Goal: Browse casually: Explore the website without a specific task or goal

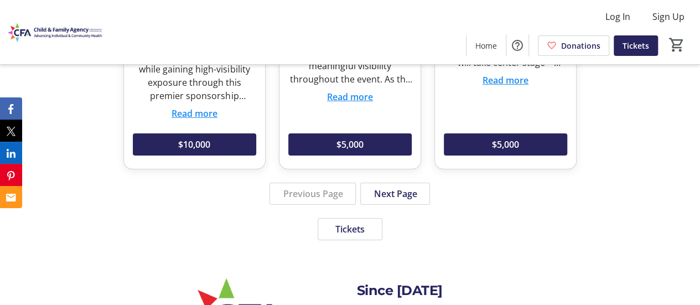
scroll to position [1714, 0]
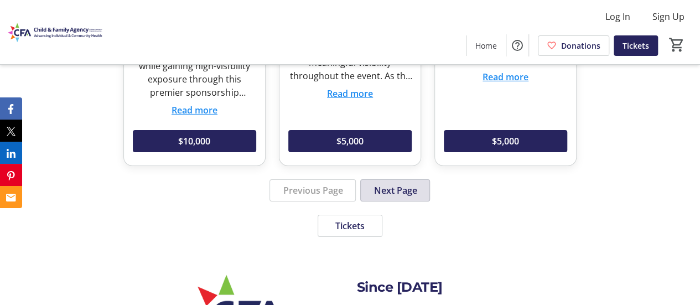
click at [417, 177] on span at bounding box center [395, 190] width 69 height 27
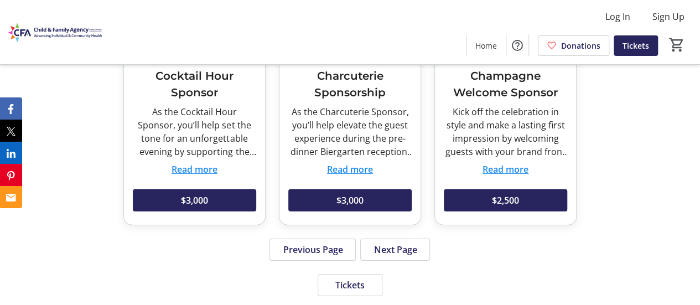
scroll to position [1639, 0]
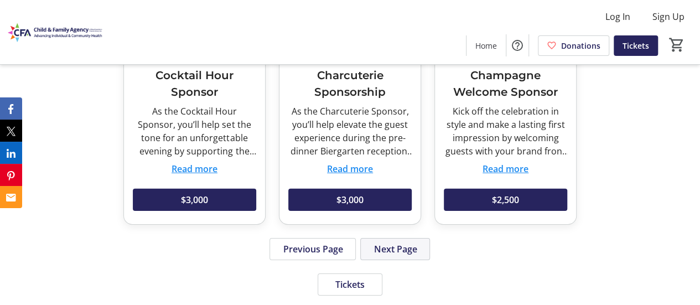
click at [400, 255] on span at bounding box center [395, 249] width 69 height 27
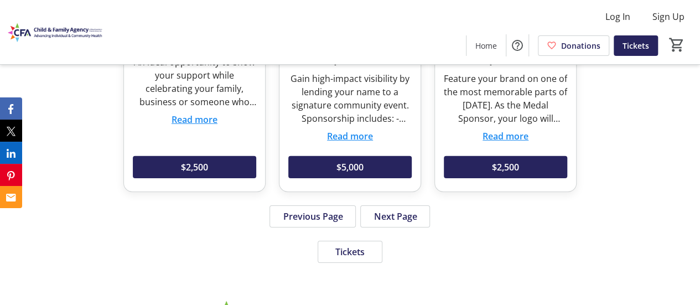
scroll to position [1676, 0]
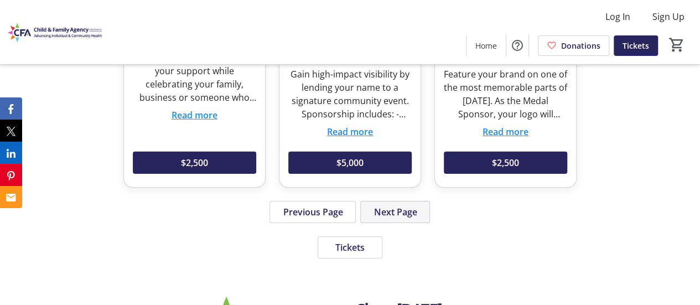
click at [378, 212] on span "Next Page" at bounding box center [395, 211] width 43 height 13
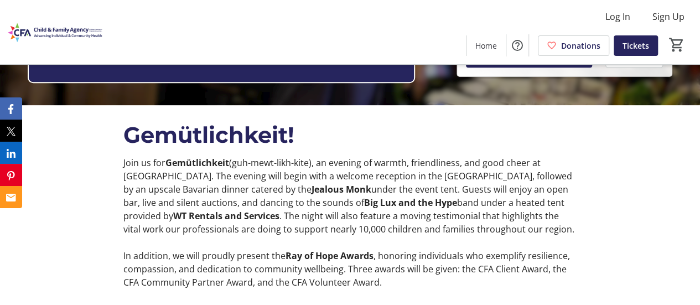
scroll to position [199, 0]
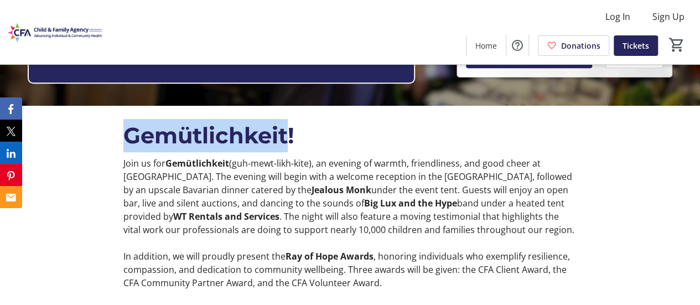
drag, startPoint x: 123, startPoint y: 138, endPoint x: 290, endPoint y: 136, distance: 166.1
click at [290, 136] on p "Gemütlichkeit!" at bounding box center [349, 135] width 453 height 33
copy p "Gemütlichkeit"
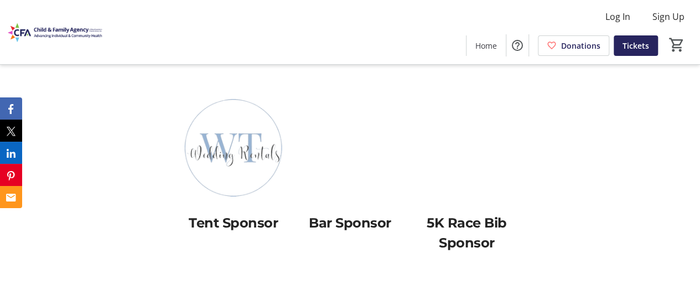
scroll to position [1003, 0]
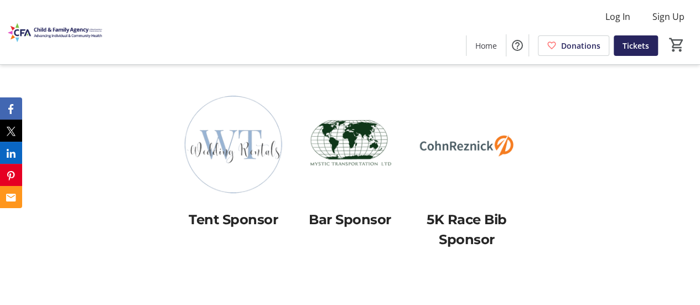
click at [313, 137] on img at bounding box center [350, 144] width 104 height 104
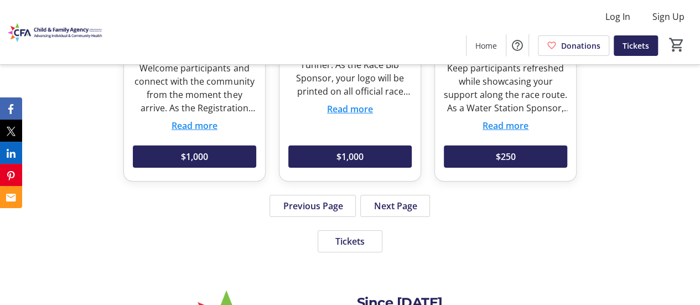
scroll to position [1693, 0]
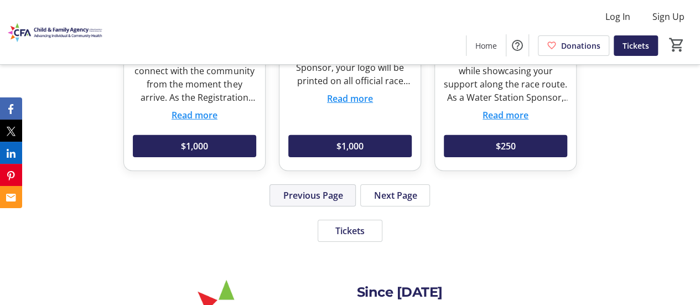
click at [320, 195] on span "Previous Page" at bounding box center [313, 195] width 60 height 13
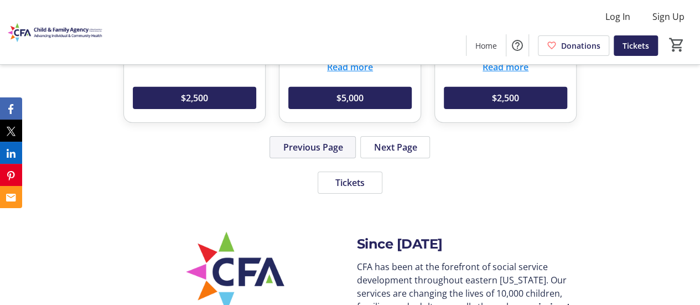
click at [318, 146] on span "Previous Page" at bounding box center [313, 147] width 60 height 13
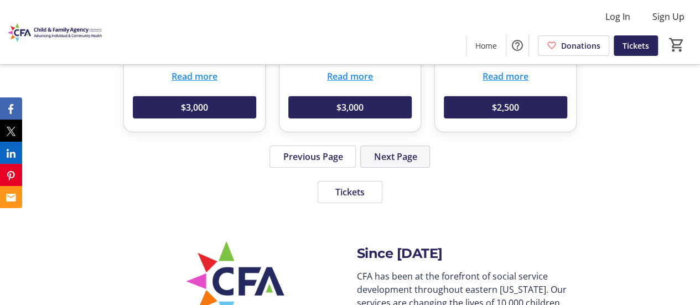
scroll to position [1732, 0]
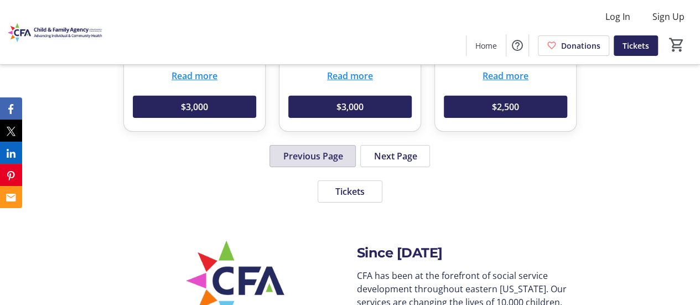
click at [306, 156] on span "Previous Page" at bounding box center [313, 155] width 60 height 13
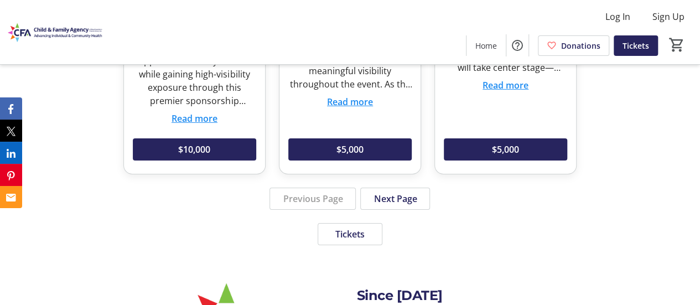
scroll to position [1707, 0]
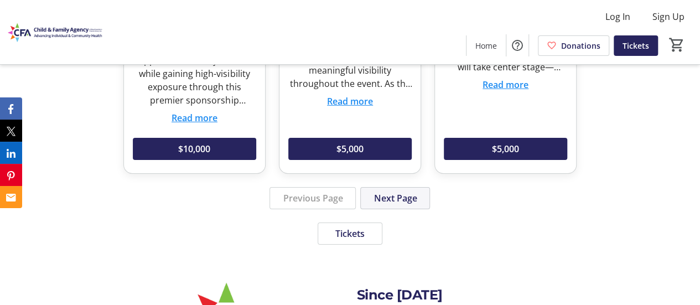
click at [399, 192] on span "Next Page" at bounding box center [395, 198] width 43 height 13
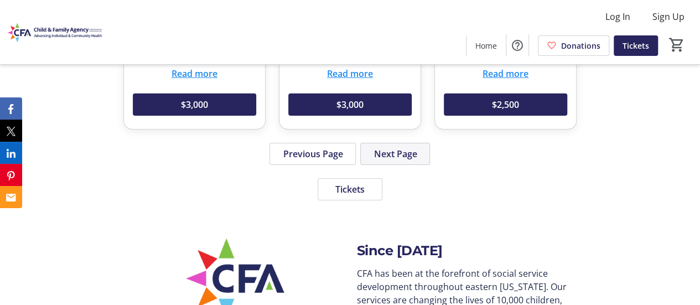
scroll to position [1735, 0]
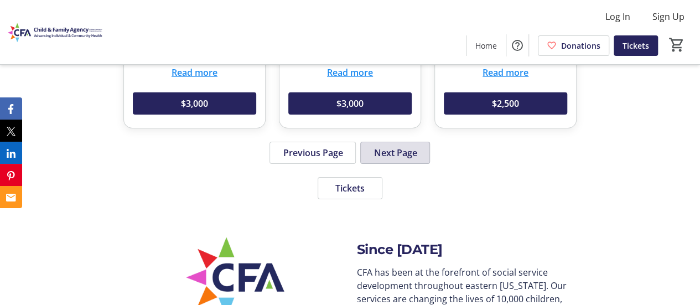
click at [384, 151] on span "Next Page" at bounding box center [395, 152] width 43 height 13
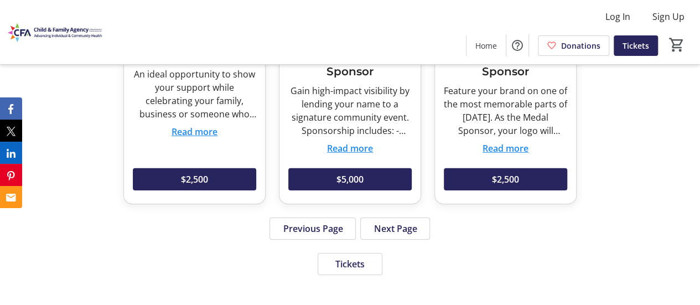
scroll to position [1660, 0]
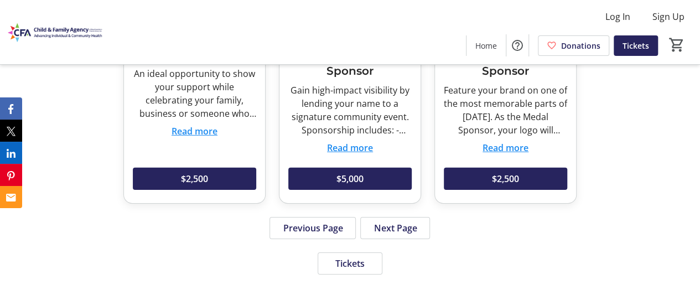
click at [392, 217] on span at bounding box center [395, 228] width 69 height 27
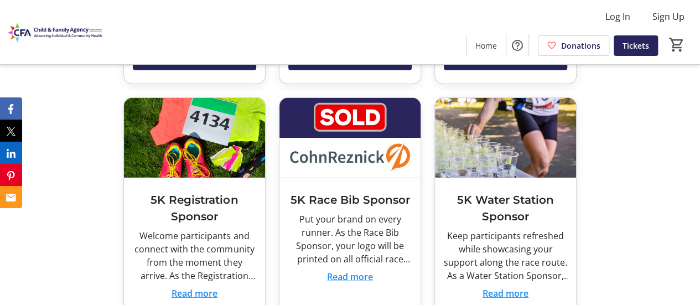
scroll to position [1515, 0]
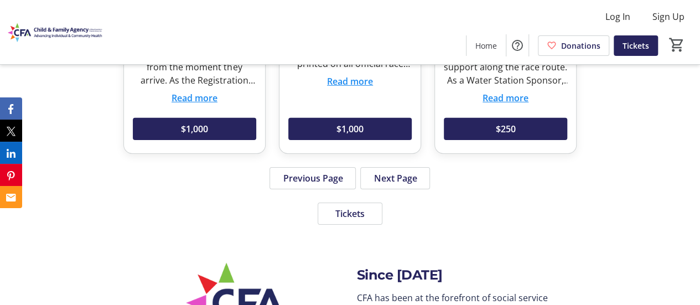
click at [423, 185] on span at bounding box center [395, 178] width 69 height 27
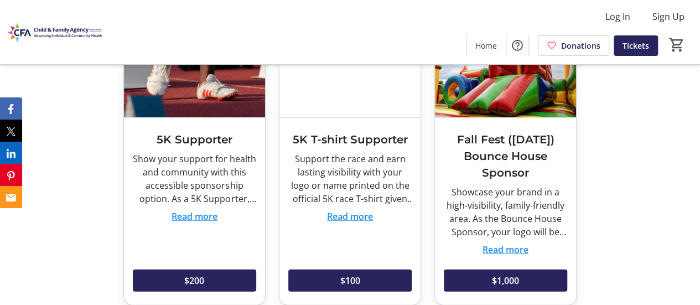
scroll to position [1310, 0]
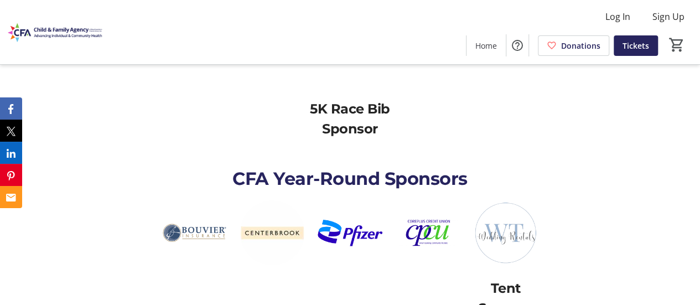
scroll to position [1435, 0]
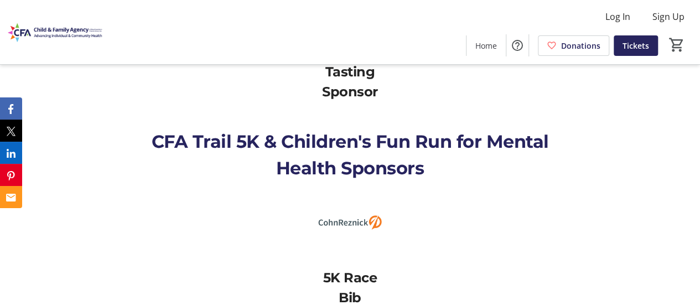
scroll to position [1128, 0]
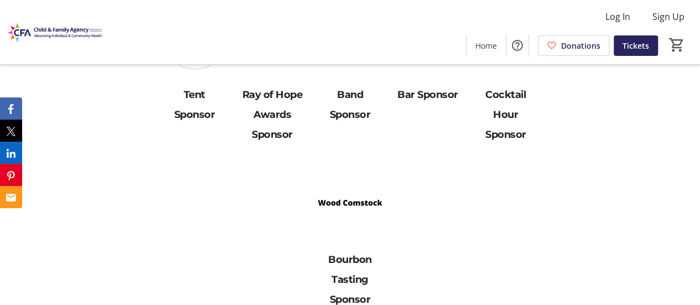
scroll to position [899, 0]
